Goal: Task Accomplishment & Management: Use online tool/utility

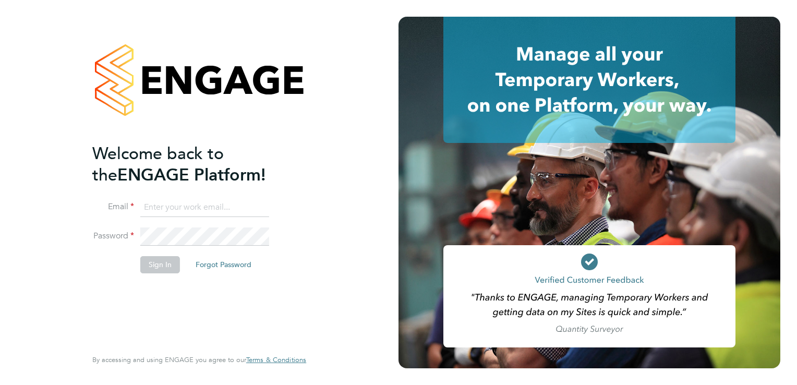
type input "[PERSON_NAME][EMAIL_ADDRESS][PERSON_NAME][DOMAIN_NAME]"
click at [166, 264] on button "Sign In" at bounding box center [160, 264] width 40 height 17
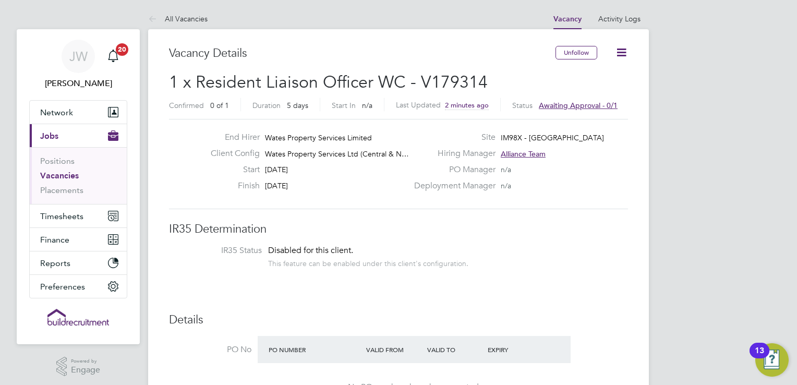
click at [588, 248] on li "IR35 Status Disabled for this client. This feature can be enabled under this cl…" at bounding box center [398, 258] width 438 height 26
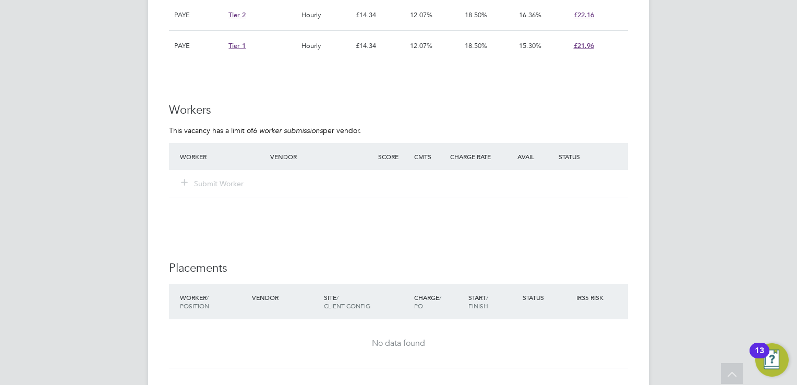
scroll to position [814, 0]
